Goal: Navigation & Orientation: Find specific page/section

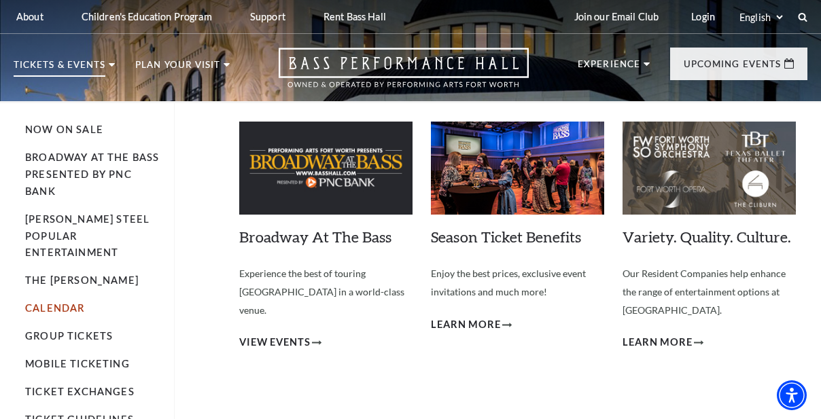
click at [65, 303] on link "Calendar" at bounding box center [54, 309] width 59 height 12
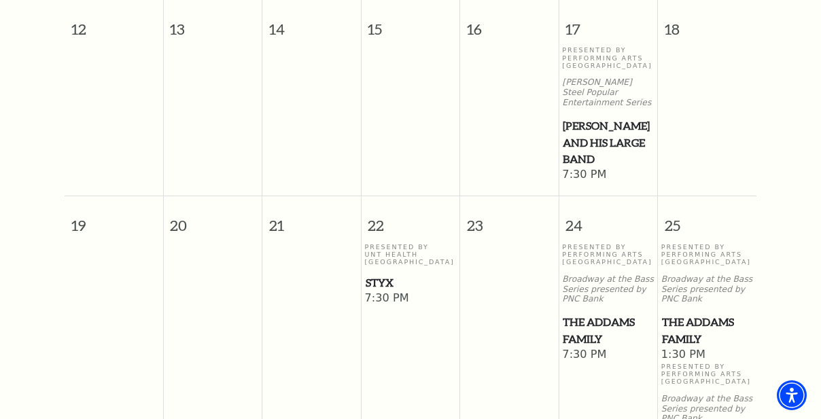
scroll to position [732, 0]
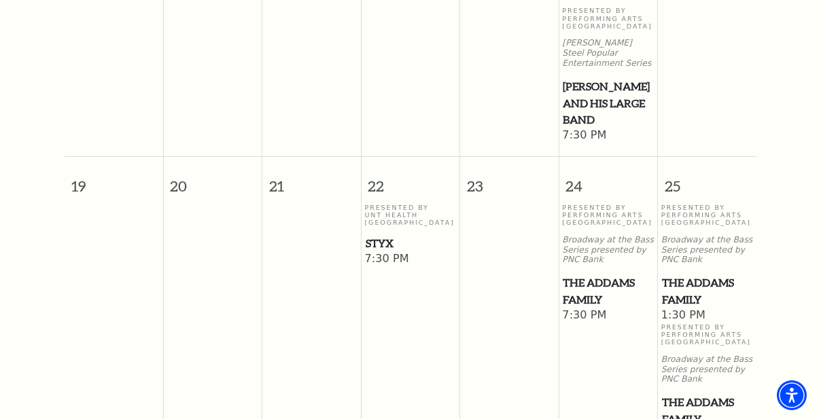
click at [375, 237] on span "Styx" at bounding box center [411, 243] width 90 height 17
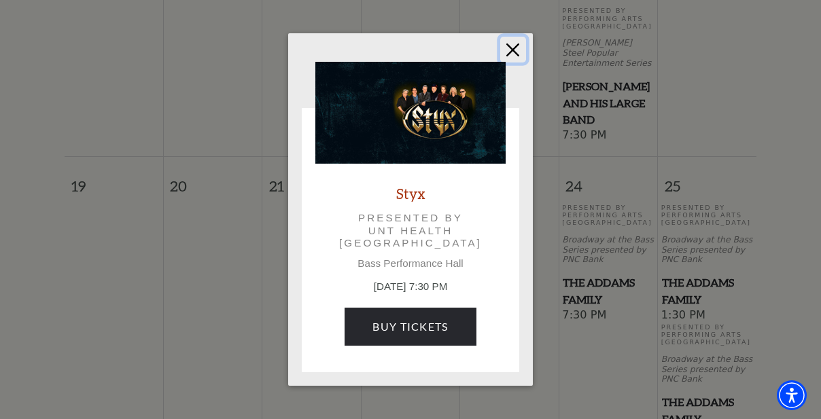
click at [513, 49] on button "Close" at bounding box center [513, 50] width 26 height 26
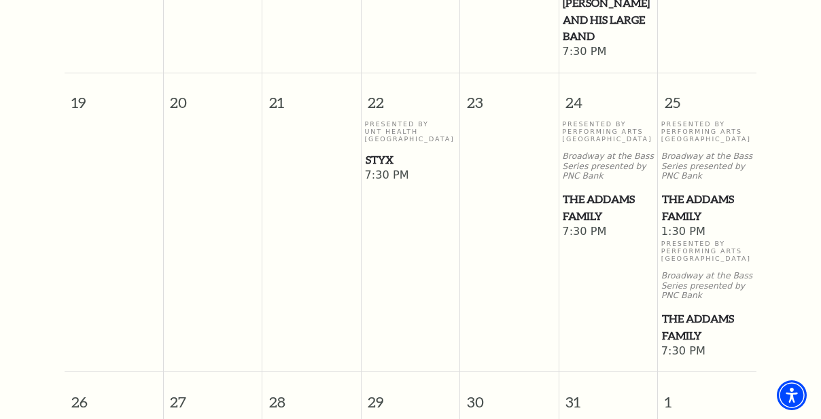
scroll to position [608, 0]
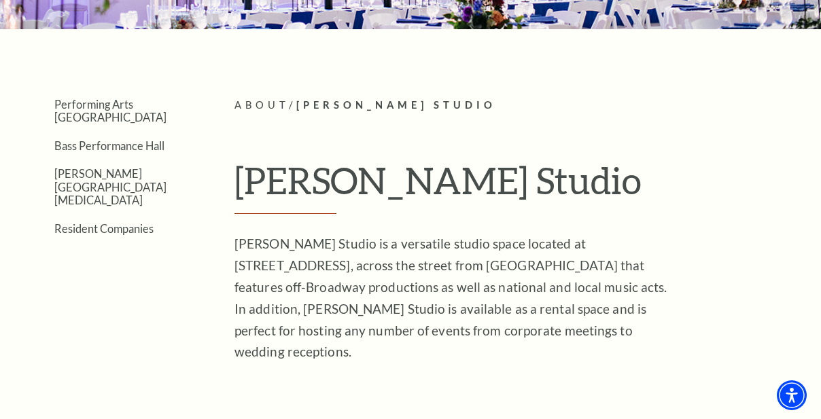
scroll to position [247, 0]
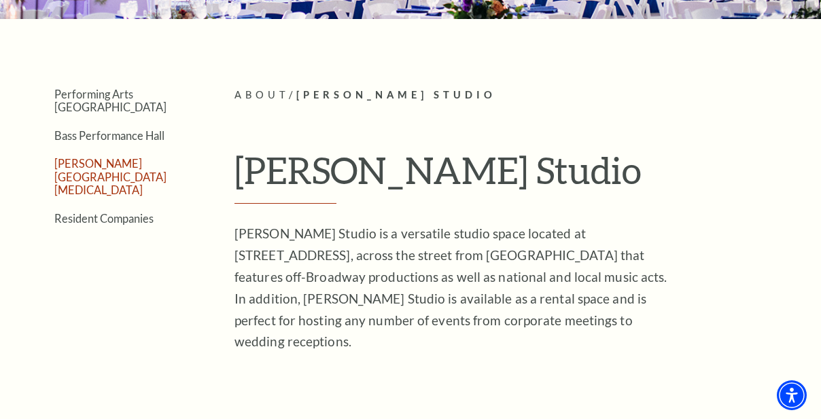
click at [113, 157] on link "[PERSON_NAME][GEOGRAPHIC_DATA][MEDICAL_DATA]" at bounding box center [110, 176] width 112 height 39
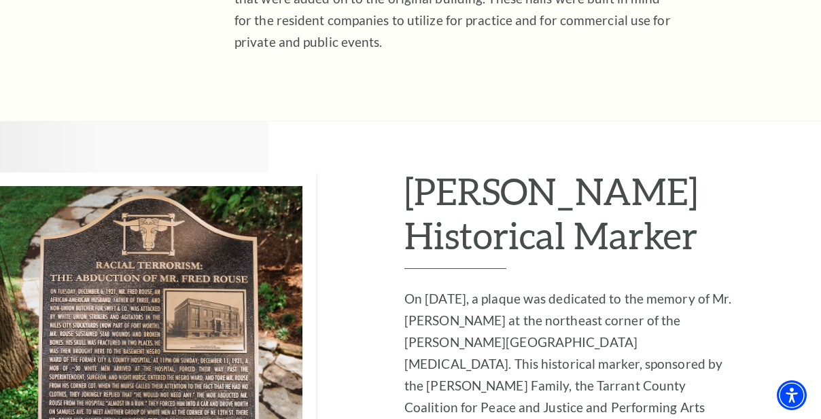
scroll to position [927, 0]
